Goal: Find specific page/section: Find specific page/section

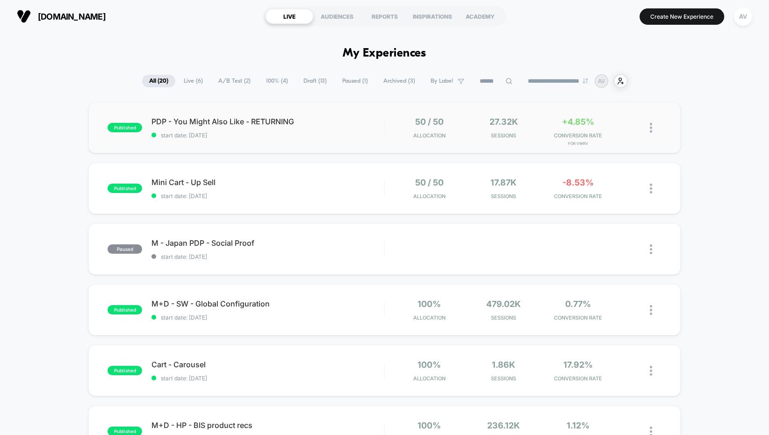
click at [284, 141] on div "published PDP - You Might Also Like - RETURNING start date: [DATE] 50 / 50 Allo…" at bounding box center [384, 127] width 592 height 51
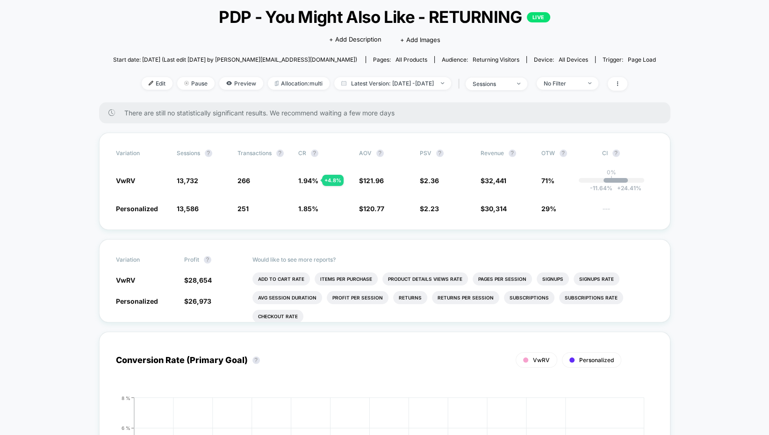
scroll to position [56, 0]
